Goal: Task Accomplishment & Management: Use online tool/utility

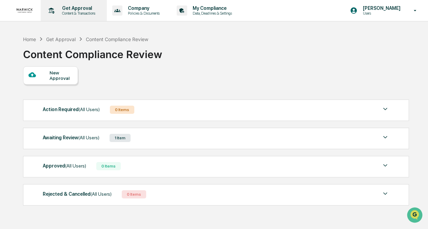
click at [74, 14] on p "Content & Transactions" at bounding box center [78, 13] width 42 height 5
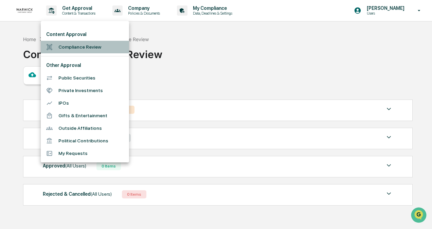
click at [73, 50] on li "Compliance Review" at bounding box center [85, 47] width 88 height 13
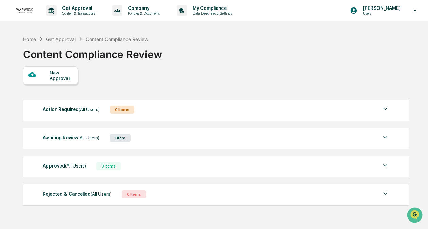
click at [182, 134] on div "Awaiting Review (All Users) 1 Item" at bounding box center [216, 138] width 347 height 10
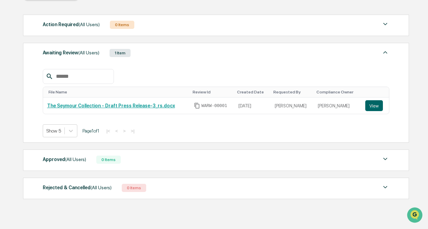
scroll to position [85, 0]
click at [131, 106] on link "The Seymour Collection - Draft Press Release-3_rs.docx" at bounding box center [111, 105] width 128 height 5
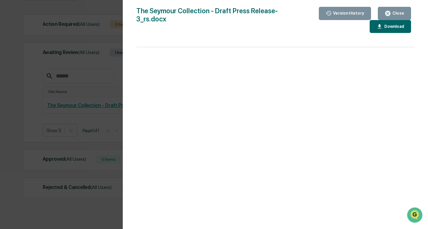
click at [390, 10] on button "Close" at bounding box center [394, 13] width 33 height 13
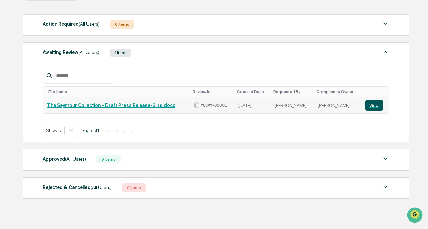
click at [371, 105] on button "View" at bounding box center [375, 105] width 18 height 11
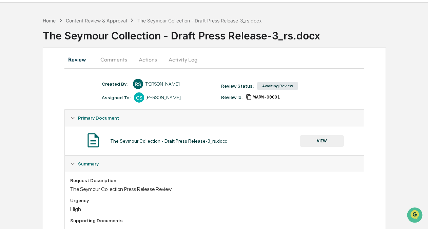
scroll to position [19, 0]
click at [109, 58] on button "Comments" at bounding box center [114, 59] width 38 height 16
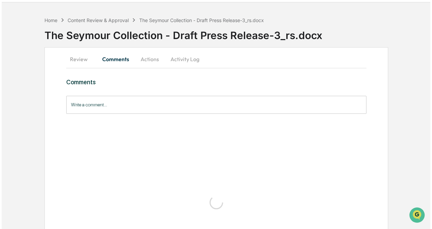
scroll to position [0, 0]
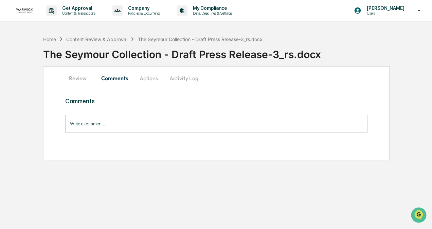
click at [151, 77] on button "Actions" at bounding box center [148, 78] width 31 height 16
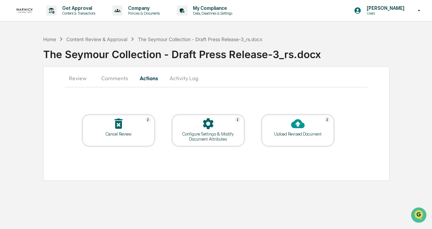
click at [311, 130] on div at bounding box center [298, 124] width 68 height 15
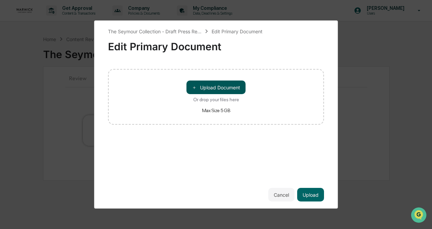
click at [230, 87] on button "＋ Upload Document" at bounding box center [215, 87] width 59 height 14
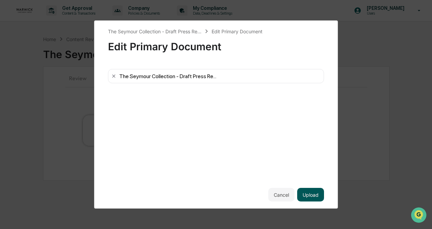
click at [308, 193] on button "Upload" at bounding box center [310, 195] width 27 height 14
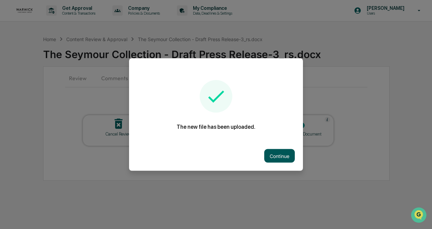
click at [272, 160] on button "Continue" at bounding box center [279, 156] width 31 height 14
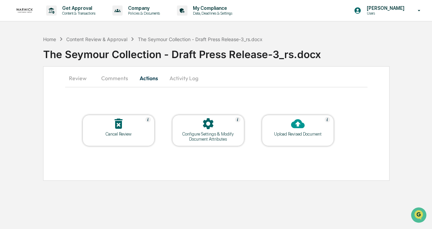
click at [72, 77] on button "Review" at bounding box center [80, 78] width 31 height 16
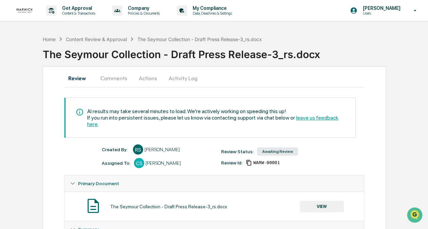
click at [175, 75] on button "Activity Log" at bounding box center [183, 78] width 40 height 16
